Goal: Information Seeking & Learning: Check status

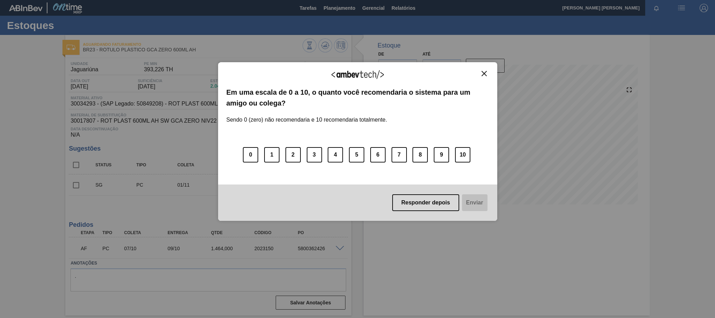
click at [483, 77] on div "Agradecemos seu feedback!" at bounding box center [358, 79] width 263 height 16
click at [483, 71] on button "Close" at bounding box center [484, 74] width 9 height 6
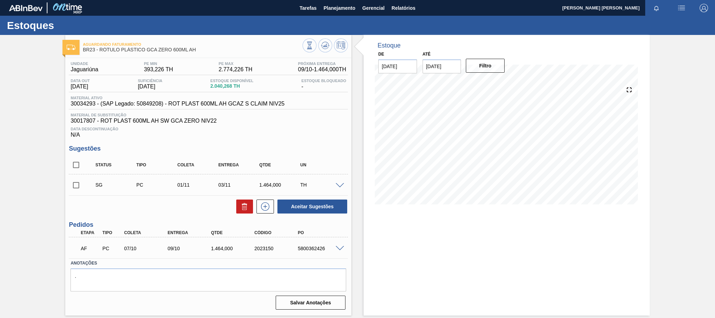
click at [80, 123] on span "30017807 - ROT PLAST 600ML AH SW GCA ZERO NIV22" at bounding box center [209, 121] width 276 height 6
copy span "30017807"
drag, startPoint x: 95, startPoint y: 104, endPoint x: 72, endPoint y: 107, distance: 23.3
click at [72, 107] on span "30034293 - (SAP Legado: 50849208) - ROT PLAST 600ML AH GCAZ S CLAIM NIV25" at bounding box center [178, 104] width 214 height 6
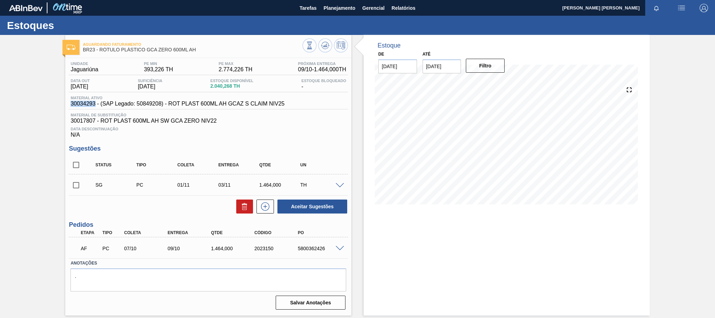
copy span "30034293"
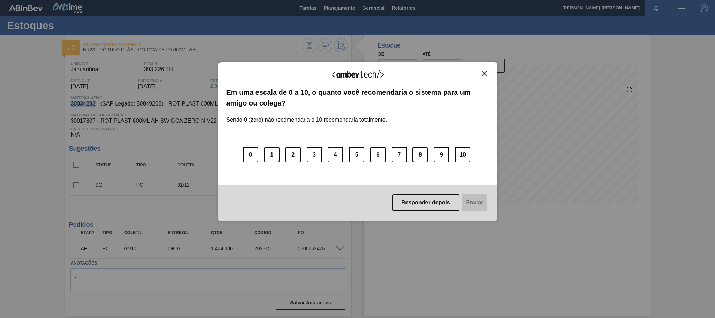
click at [480, 74] on button "Close" at bounding box center [484, 74] width 9 height 6
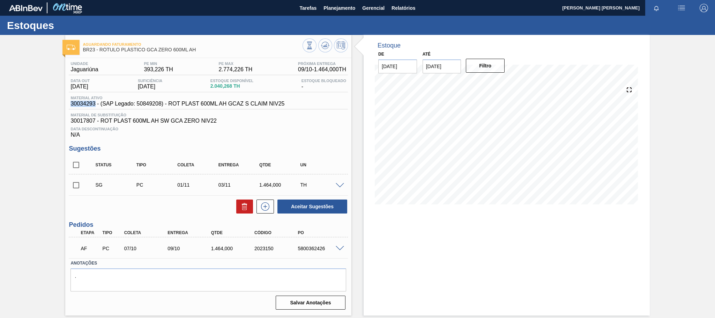
copy span "30034293"
click at [130, 131] on span "Data Descontinuação" at bounding box center [209, 129] width 276 height 4
drag, startPoint x: 216, startPoint y: 123, endPoint x: 68, endPoint y: 125, distance: 148.0
click at [68, 125] on div "Unidade Jaguariúna PE MIN 393,226 TH PE MAX 2.774,226 TH Próxima Entrega 09/10 …" at bounding box center [208, 185] width 286 height 254
copy span "30017807 - ROT PLAST 600ML AH SW GCA ZERO NIV22"
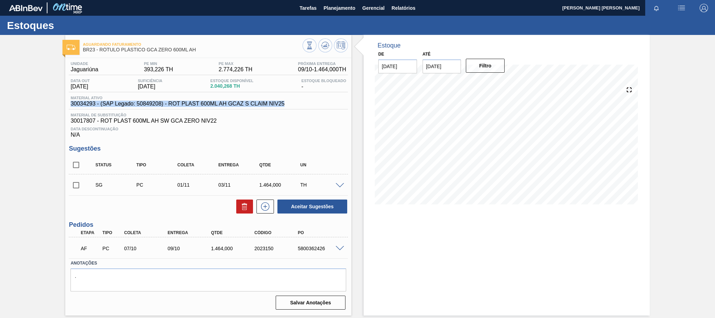
drag, startPoint x: 285, startPoint y: 105, endPoint x: 63, endPoint y: 106, distance: 222.0
click at [63, 106] on div "Aguardando Faturamento BR23 - RÓTULO PLÁSTICO GCA ZERO 600ML AH Unidade Jaguari…" at bounding box center [357, 175] width 715 height 280
copy span "30034293 - (SAP Legado: 50849208) - ROT PLAST 600ML AH GCAZ S CLAIM NIV25"
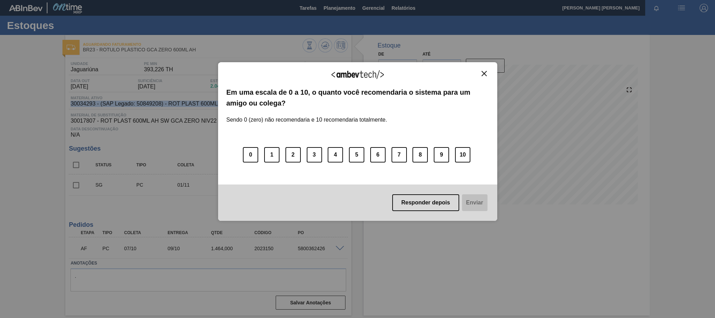
click at [485, 73] on img "Close" at bounding box center [484, 73] width 5 height 5
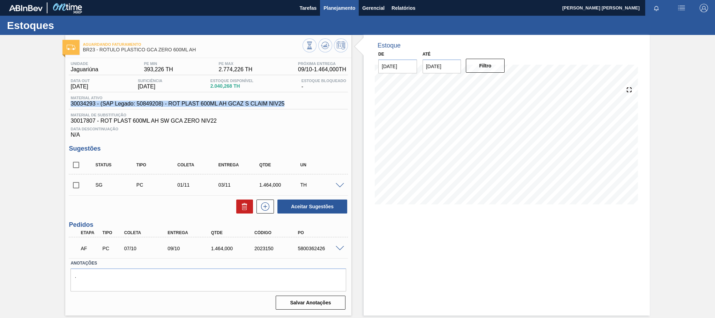
click at [335, 5] on span "Planejamento" at bounding box center [340, 8] width 32 height 8
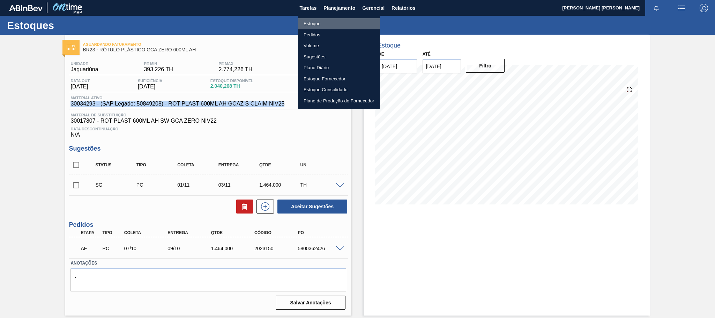
click at [315, 21] on li "Estoque" at bounding box center [339, 23] width 82 height 11
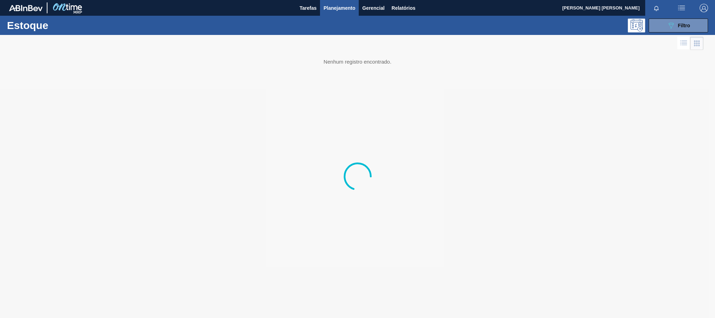
click at [668, 18] on div "Estoque 089F7B8B-B2A5-4AFE-B5C0-19BA573D28AC Filtro" at bounding box center [357, 25] width 715 height 19
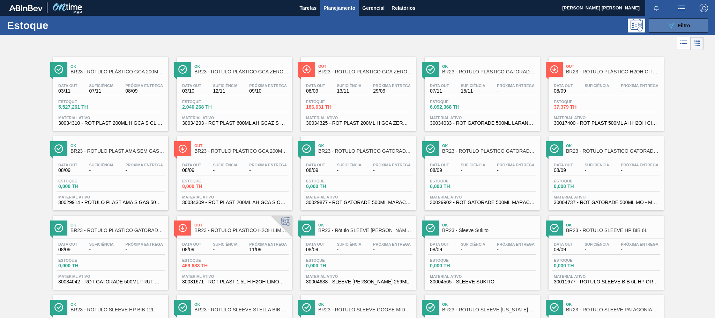
click at [668, 22] on icon "089F7B8B-B2A5-4AFE-B5C0-19BA573D28AC" at bounding box center [671, 25] width 8 height 8
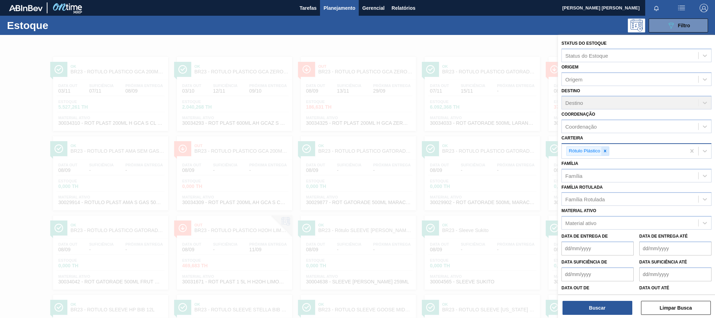
click at [606, 149] on icon at bounding box center [605, 150] width 5 height 5
click at [594, 226] on div "Material ativo" at bounding box center [630, 221] width 137 height 10
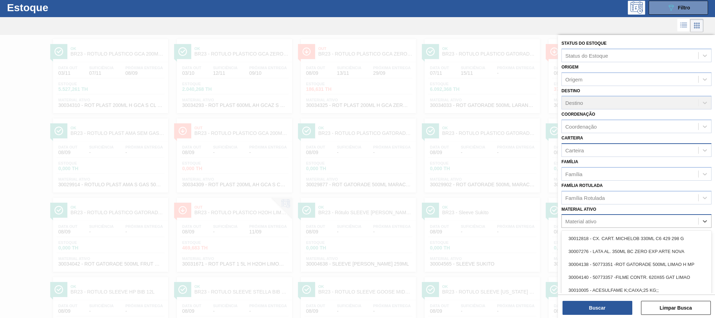
scroll to position [20, 0]
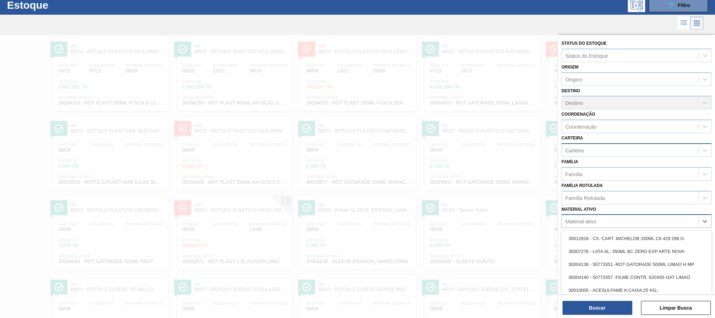
paste ativo "30003806"
type ativo "30003806"
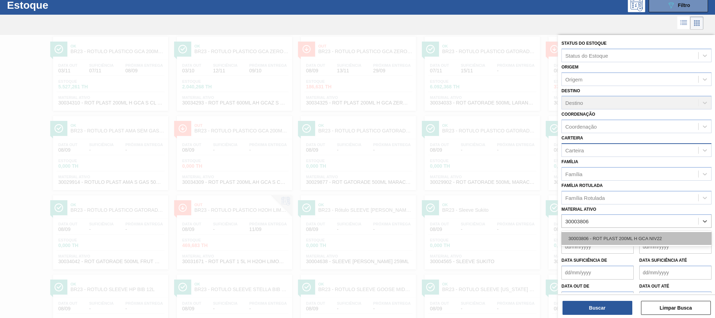
click at [609, 238] on div "30003806 - ROT PLAST 200ML H GCA NIV22" at bounding box center [637, 238] width 150 height 13
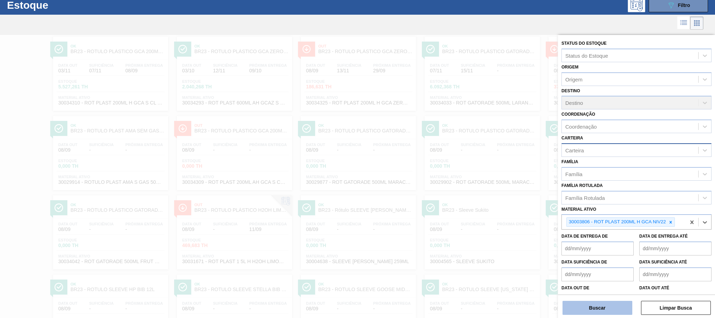
click at [589, 309] on button "Buscar" at bounding box center [598, 308] width 70 height 14
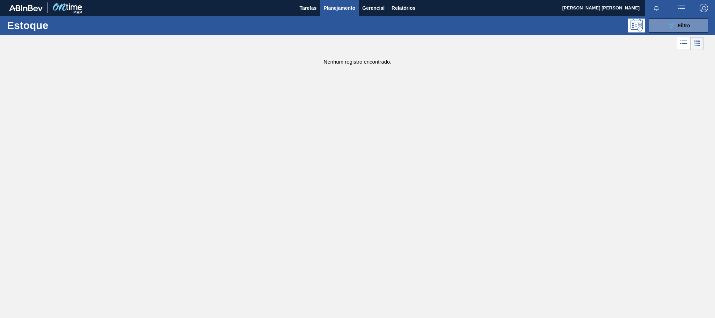
click at [336, 10] on span "Planejamento" at bounding box center [340, 8] width 32 height 8
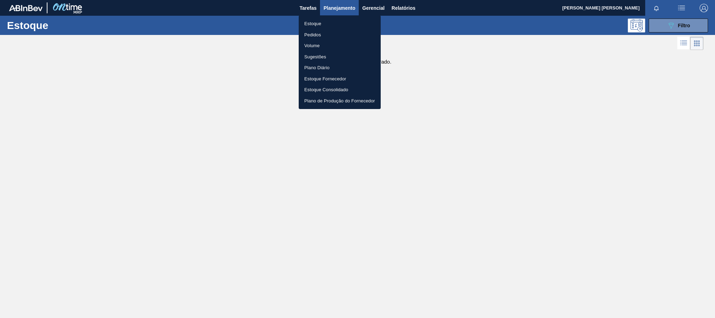
drag, startPoint x: 693, startPoint y: 29, endPoint x: 655, endPoint y: 8, distance: 42.8
click at [655, 8] on div at bounding box center [357, 159] width 715 height 318
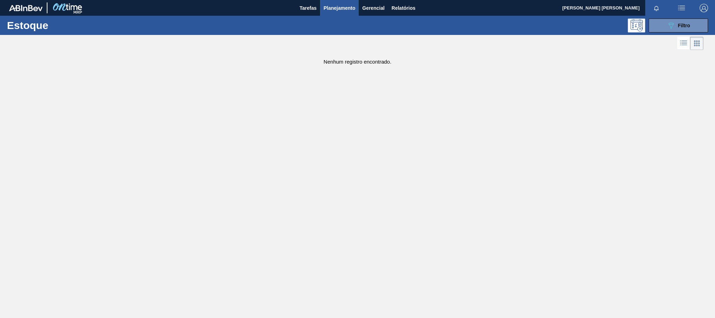
click at [659, 34] on div "Estoque 089F7B8B-B2A5-4AFE-B5C0-19BA573D28AC Filtro" at bounding box center [357, 25] width 715 height 19
click at [663, 27] on button "089F7B8B-B2A5-4AFE-B5C0-19BA573D28AC Filtro" at bounding box center [678, 26] width 59 height 14
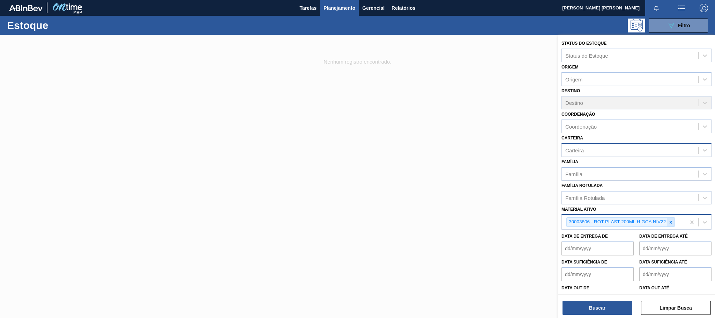
click at [672, 221] on icon at bounding box center [671, 222] width 5 height 5
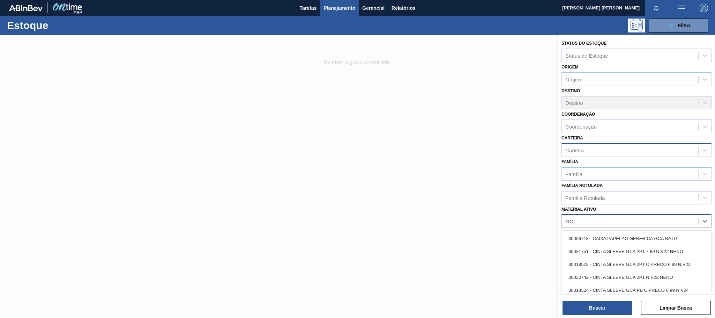
type ativo "G"
paste ativo "30003806"
type ativo "3"
type ativo "200ML H"
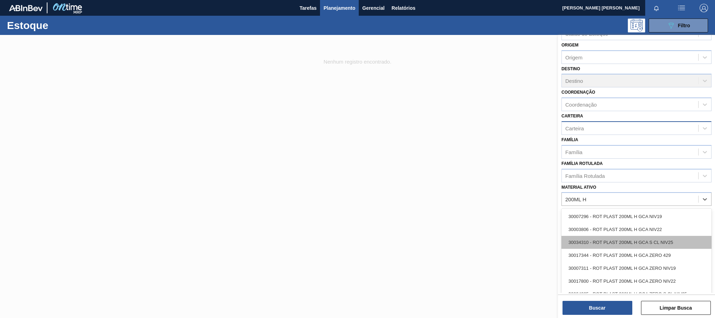
click at [649, 246] on div "30034310 - ROT PLAST 200ML H GCA S CL NIV25" at bounding box center [637, 242] width 150 height 13
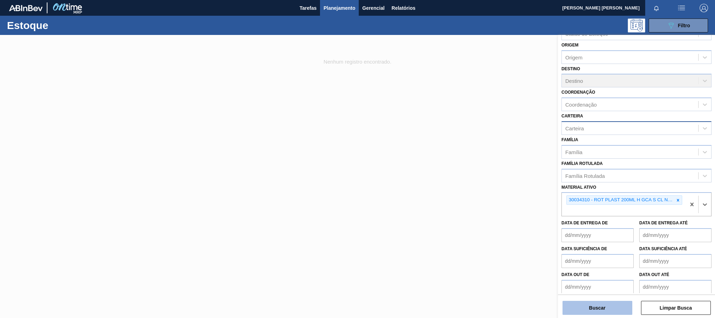
click at [599, 307] on button "Buscar" at bounding box center [598, 308] width 70 height 14
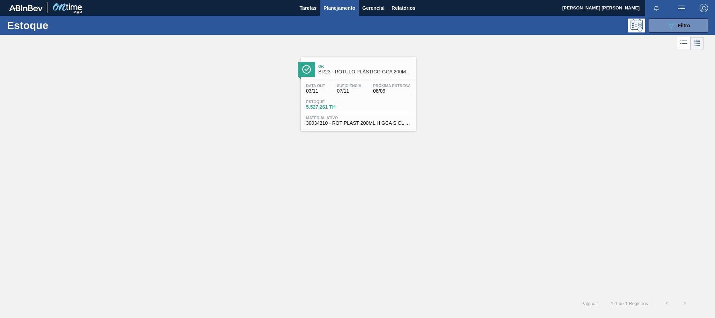
click at [392, 104] on div "Estoque 5.527,261 TH" at bounding box center [358, 106] width 108 height 13
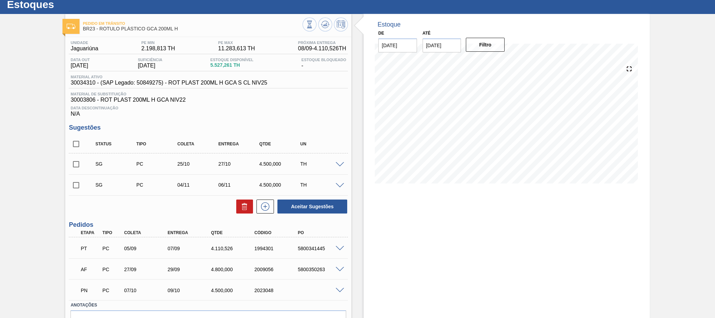
scroll to position [19, 0]
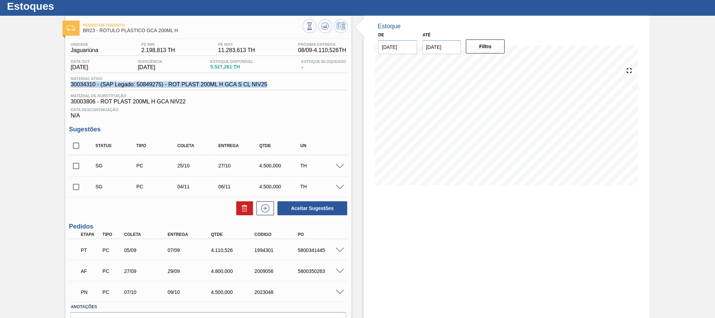
drag, startPoint x: 268, startPoint y: 86, endPoint x: 71, endPoint y: 86, distance: 197.6
click at [71, 86] on div "Material ativo 30034310 - (SAP Legado: 50849275) - ROT PLAST 200ML H GCA S CL N…" at bounding box center [169, 81] width 200 height 11
copy span "30034310 - (SAP Legado: 50849275) - ROT PLAST 200ML H GCA S CL NIV25"
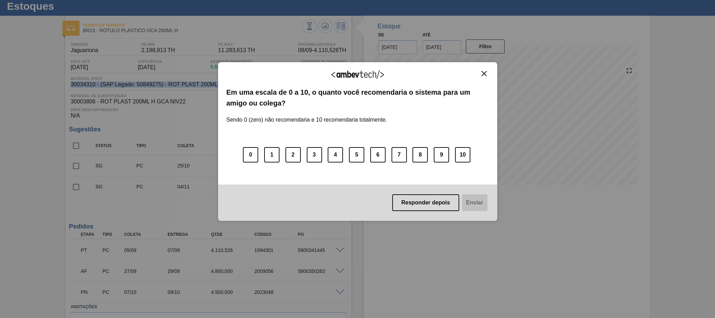
click at [486, 72] on img "Close" at bounding box center [484, 73] width 5 height 5
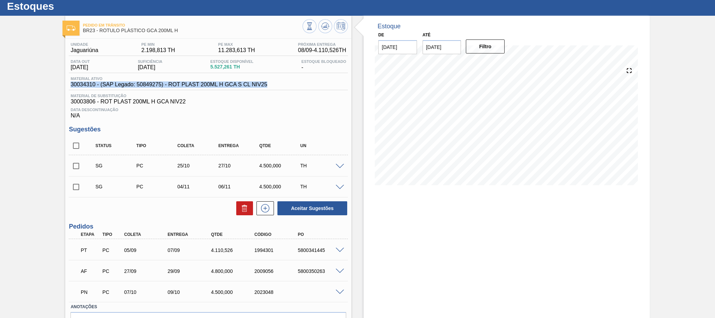
scroll to position [0, 0]
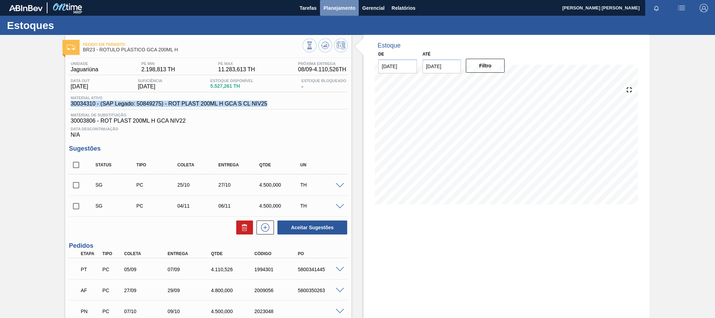
click at [342, 8] on span "Planejamento" at bounding box center [340, 8] width 32 height 8
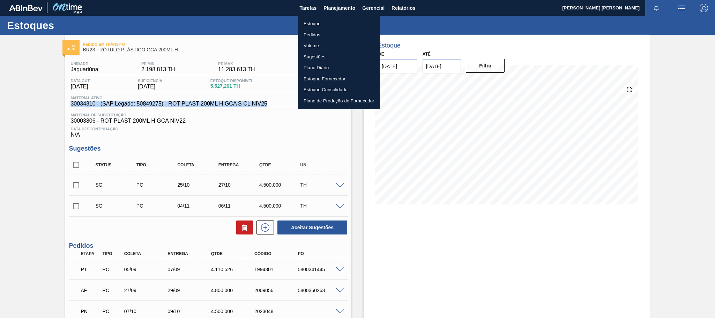
click at [319, 35] on li "Pedidos" at bounding box center [339, 34] width 82 height 11
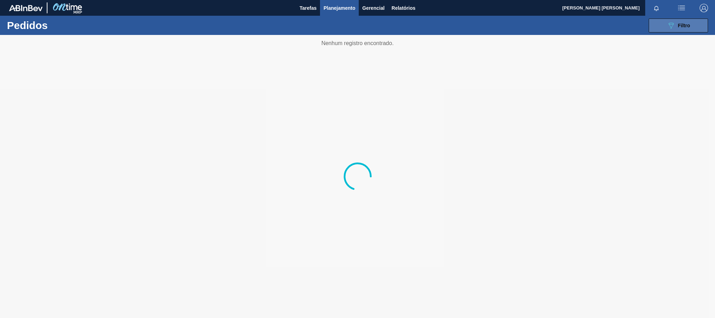
click at [682, 27] on span "Filtro" at bounding box center [684, 26] width 12 height 6
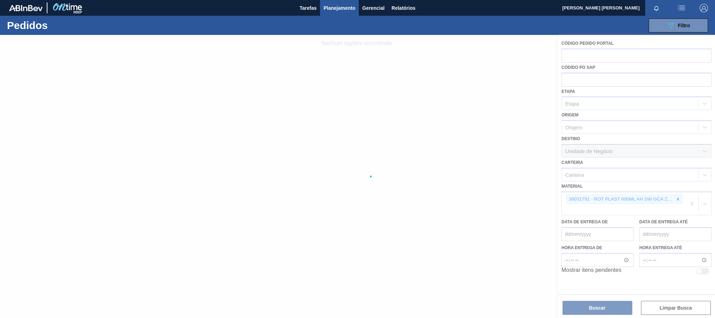
click at [676, 200] on div at bounding box center [357, 176] width 715 height 283
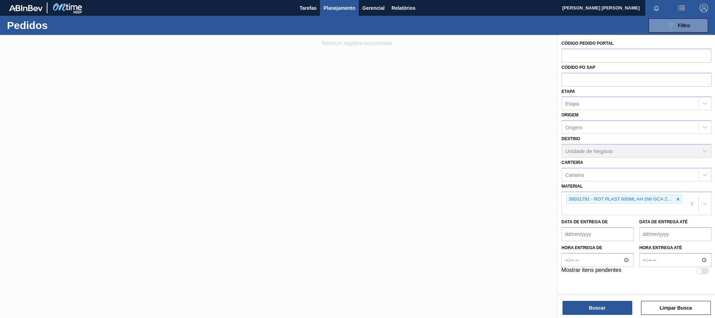
click at [676, 200] on icon at bounding box center [678, 199] width 5 height 5
click at [676, 200] on div "30031791 - ROT PLAST 600ML AH SW GCA ZERO SEM CLAIM" at bounding box center [624, 203] width 124 height 23
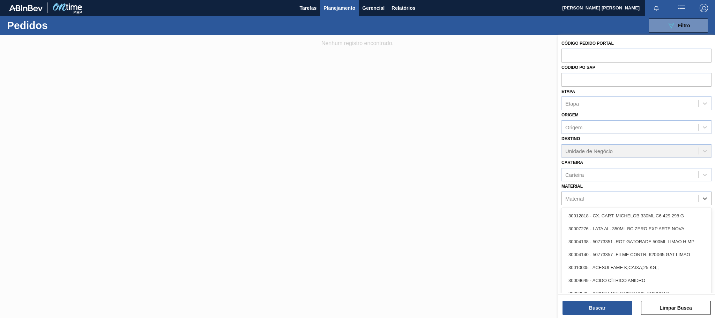
paste input "30031790"
type input "30031790"
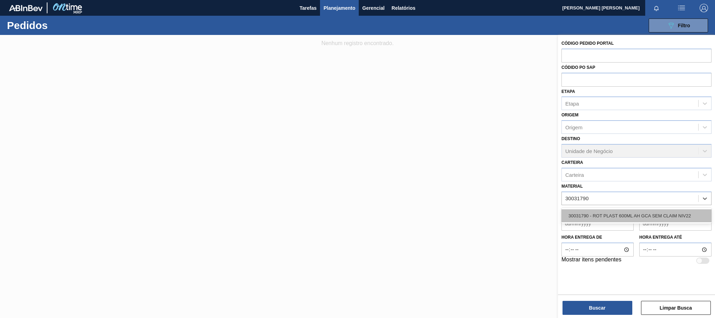
click at [621, 216] on div "30031790 - ROT PLAST 600ML AH GCA SEM CLAIM NIV22" at bounding box center [637, 215] width 150 height 13
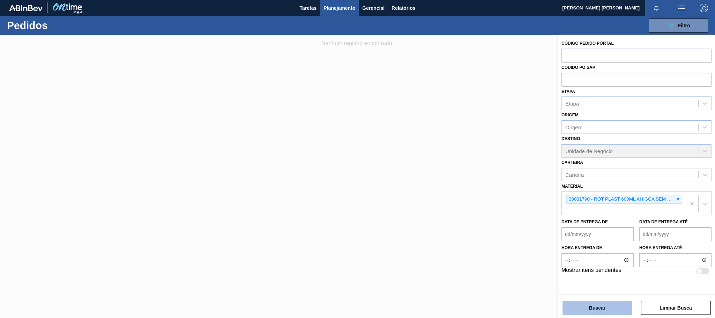
click at [602, 305] on button "Buscar" at bounding box center [598, 308] width 70 height 14
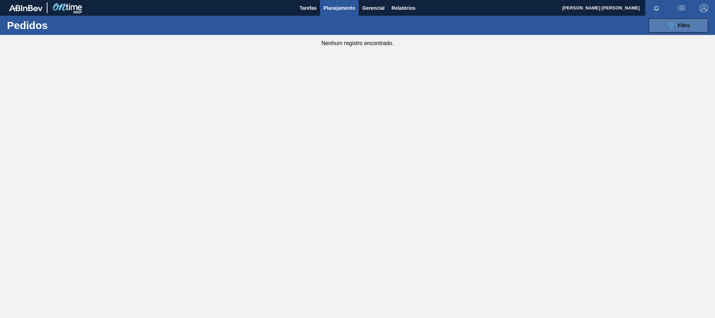
click at [672, 30] on button "089F7B8B-B2A5-4AFE-B5C0-19BA573D28AC Filtro" at bounding box center [678, 26] width 59 height 14
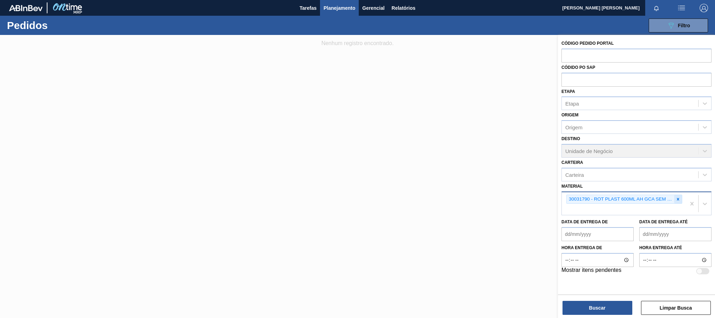
click at [675, 197] on div at bounding box center [679, 199] width 8 height 9
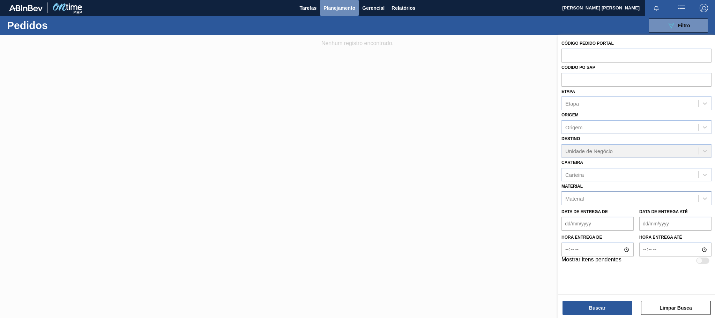
click at [340, 9] on span "Planejamento" at bounding box center [340, 8] width 32 height 8
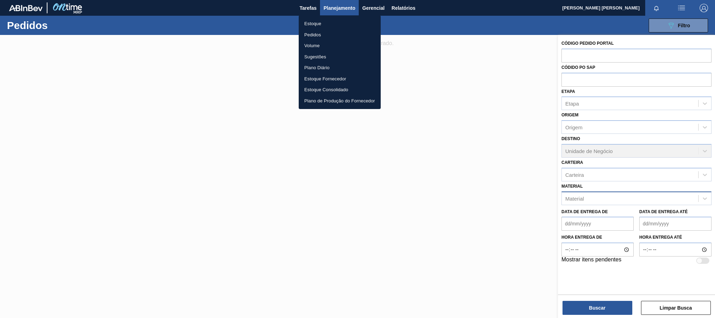
click at [319, 23] on li "Estoque" at bounding box center [340, 23] width 82 height 11
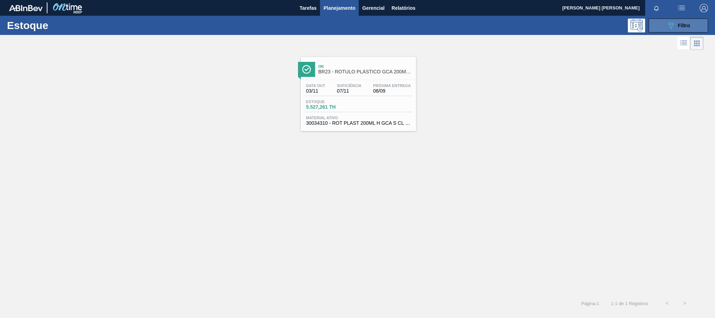
click at [656, 25] on button "089F7B8B-B2A5-4AFE-B5C0-19BA573D28AC Filtro" at bounding box center [678, 26] width 59 height 14
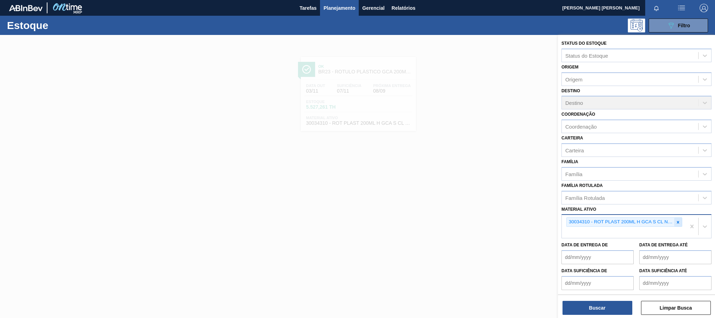
click at [680, 221] on div at bounding box center [679, 222] width 8 height 9
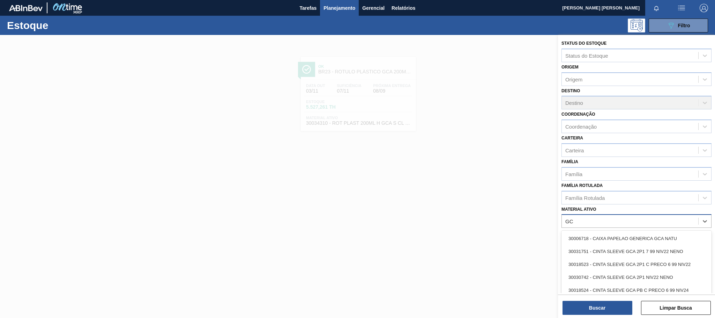
type ativo "G"
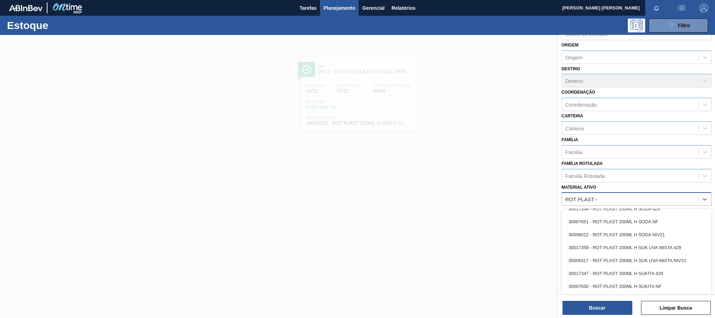
scroll to position [435, 0]
type ativo "ROT PLAST 600ML"
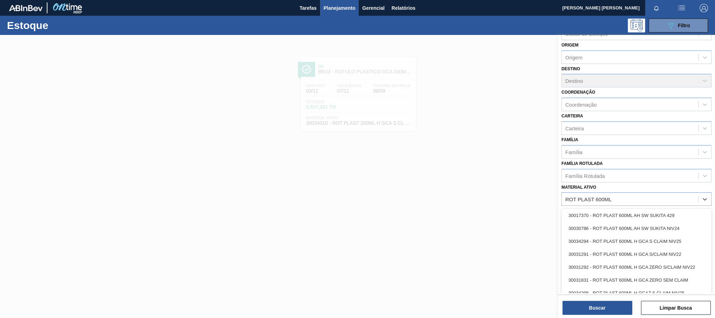
scroll to position [240, 0]
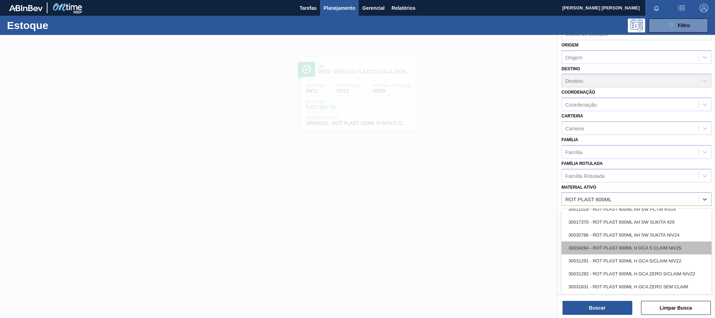
click at [657, 250] on div "30034294 - ROT PLAST 600ML H GCA S CLAIM NIV25" at bounding box center [637, 247] width 150 height 13
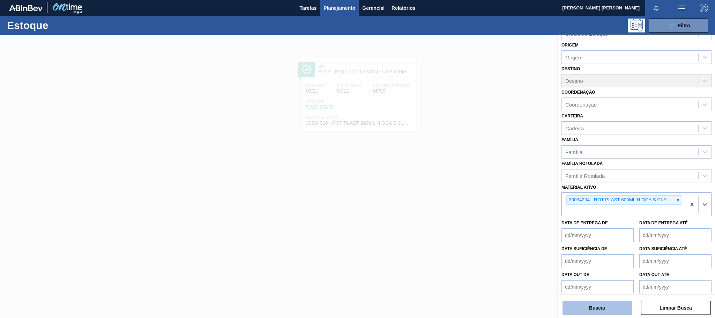
click at [584, 306] on button "Buscar" at bounding box center [598, 308] width 70 height 14
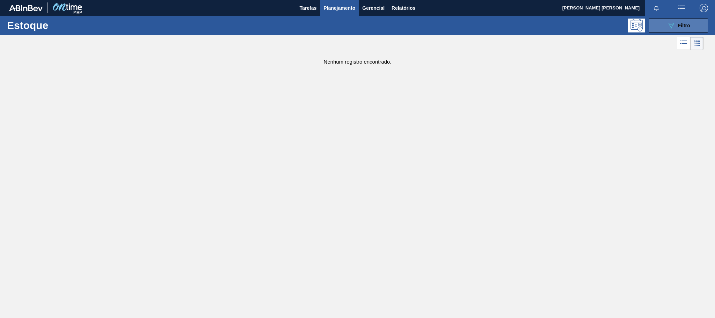
click at [670, 28] on icon "089F7B8B-B2A5-4AFE-B5C0-19BA573D28AC" at bounding box center [671, 25] width 8 height 8
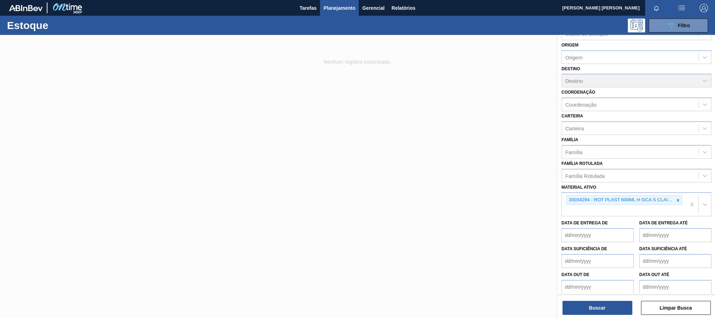
click at [660, 211] on div "30034294 - ROT PLAST 600ML H GCA S CLAIM NIV25" at bounding box center [624, 204] width 124 height 23
type ativo "ROT PLAST 600ML"
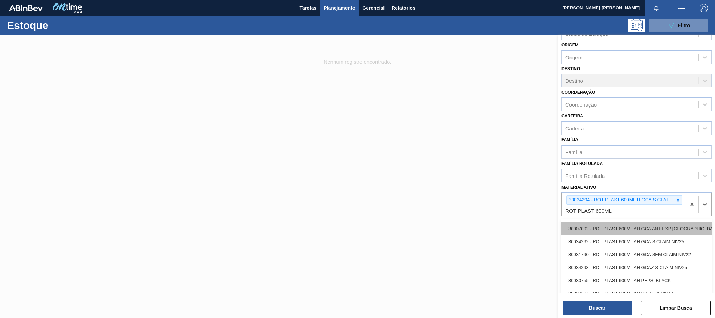
scroll to position [25, 0]
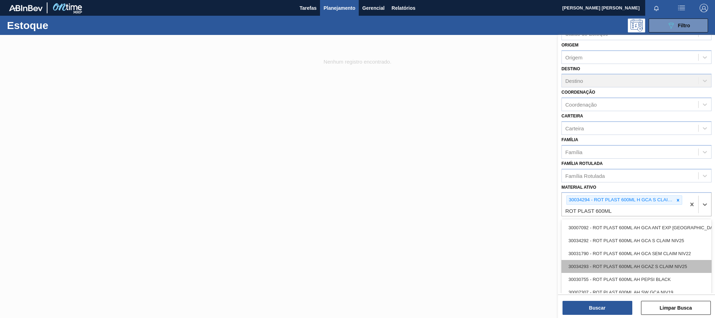
click at [673, 265] on div "30034293 - ROT PLAST 600ML AH GCAZ S CLAIM NIV25" at bounding box center [637, 266] width 150 height 13
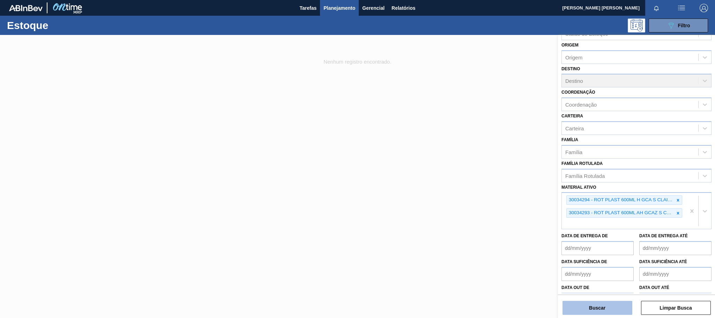
click at [610, 305] on button "Buscar" at bounding box center [598, 308] width 70 height 14
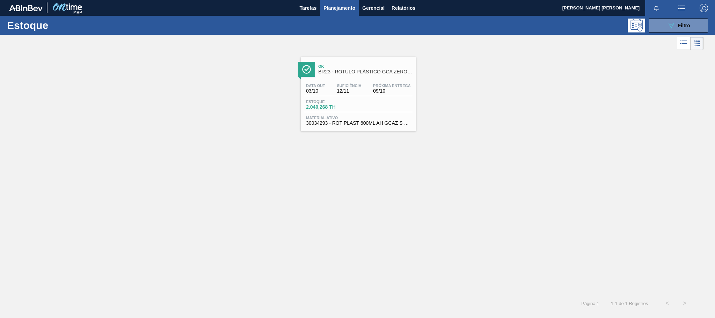
click at [389, 86] on span "Próxima Entrega" at bounding box center [392, 85] width 38 height 4
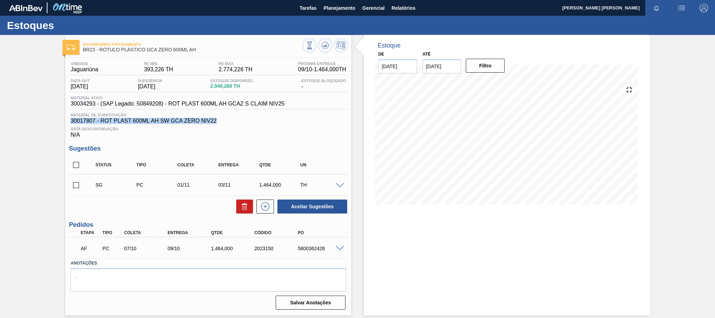
drag, startPoint x: 217, startPoint y: 122, endPoint x: 71, endPoint y: 124, distance: 145.9
click at [71, 124] on span "30017807 - ROT PLAST 600ML AH SW GCA ZERO NIV22" at bounding box center [209, 121] width 276 height 6
copy span "30017807 - ROT PLAST 600ML AH SW GCA ZERO NIV22"
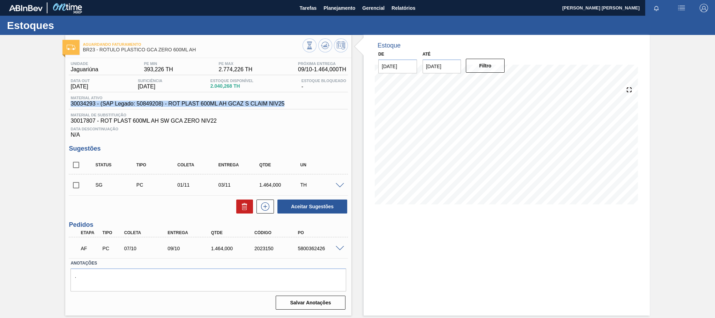
drag, startPoint x: 285, startPoint y: 106, endPoint x: 69, endPoint y: 107, distance: 215.8
click at [69, 107] on div "Material ativo 30034293 - (SAP Legado: 50849208) - ROT PLAST 600ML AH GCAZ S CL…" at bounding box center [178, 101] width 218 height 11
copy span "30034293 - (SAP Legado: 50849208) - ROT PLAST 600ML AH GCAZ S CLAIM NIV25"
